Goal: Check status: Check status

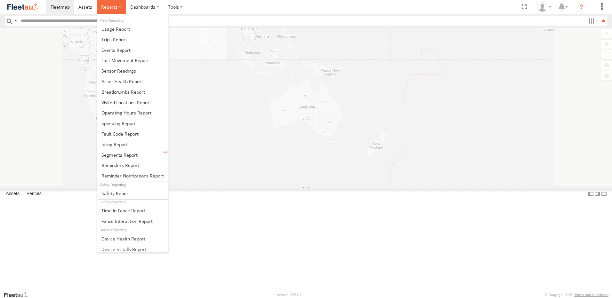
click at [114, 8] on span at bounding box center [109, 7] width 16 height 6
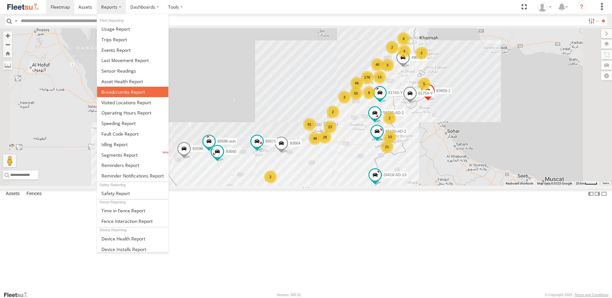
click at [120, 92] on span at bounding box center [123, 92] width 44 height 6
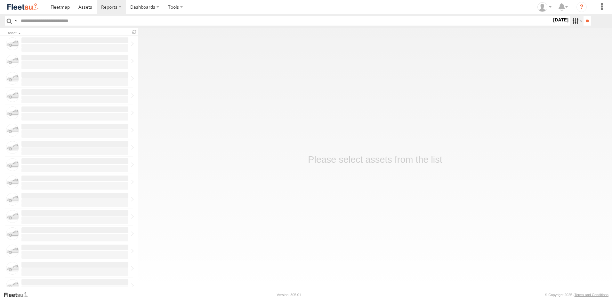
click at [571, 22] on label at bounding box center [577, 20] width 14 height 9
click at [0, 0] on label at bounding box center [0, 0] width 0 height 0
click at [585, 21] on input "**" at bounding box center [586, 20] width 7 height 9
click at [58, 21] on input "text" at bounding box center [284, 20] width 533 height 9
